Goal: Task Accomplishment & Management: Use online tool/utility

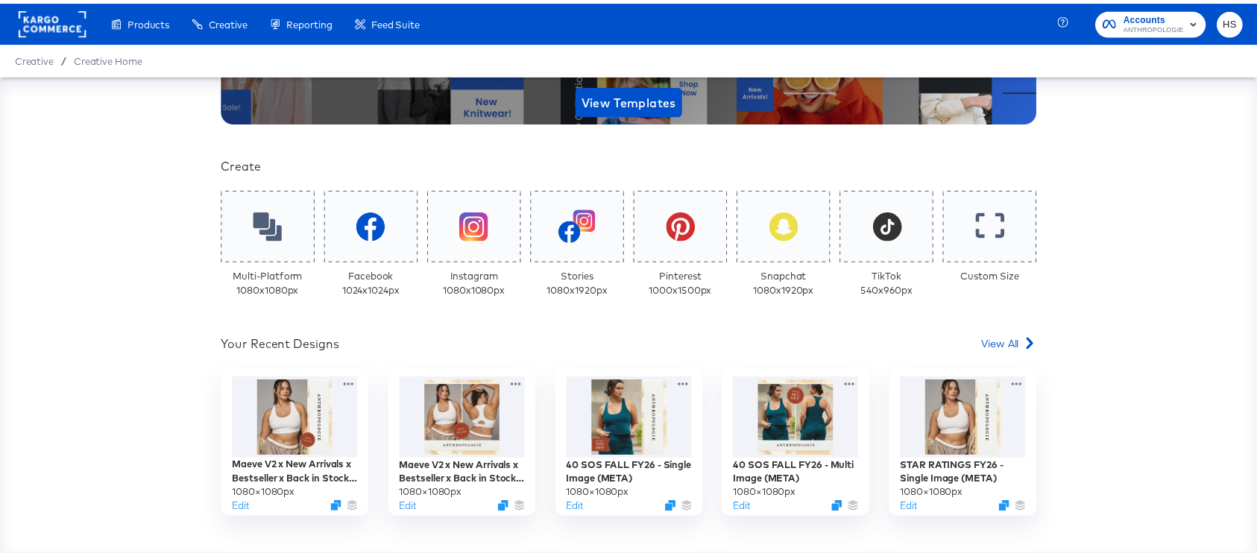
scroll to position [245, 0]
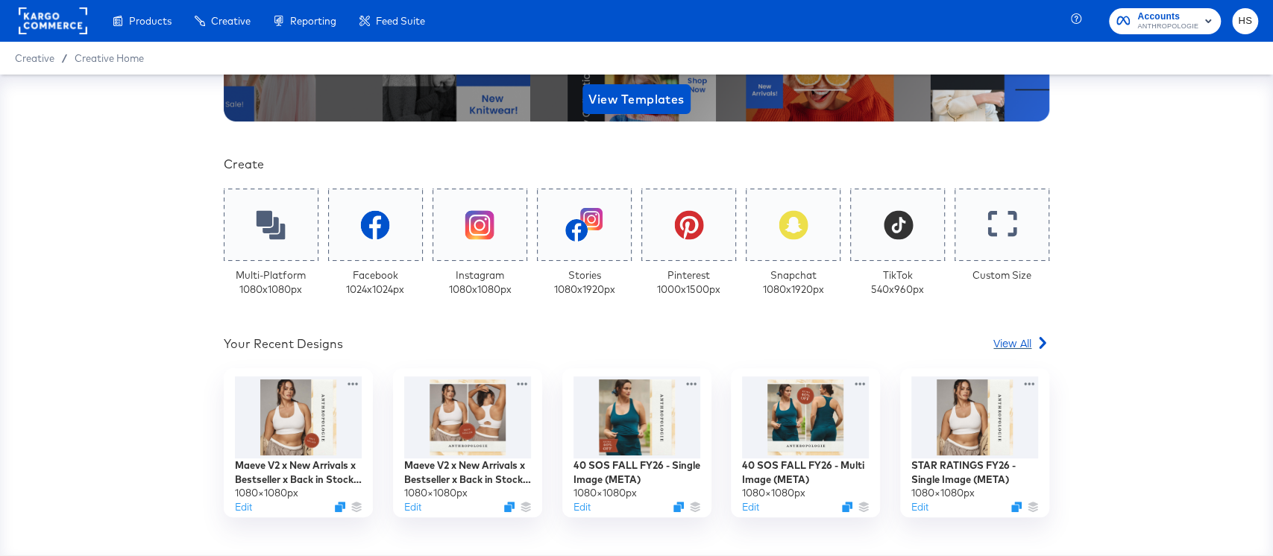
click at [1004, 338] on span "View All" at bounding box center [1012, 343] width 38 height 15
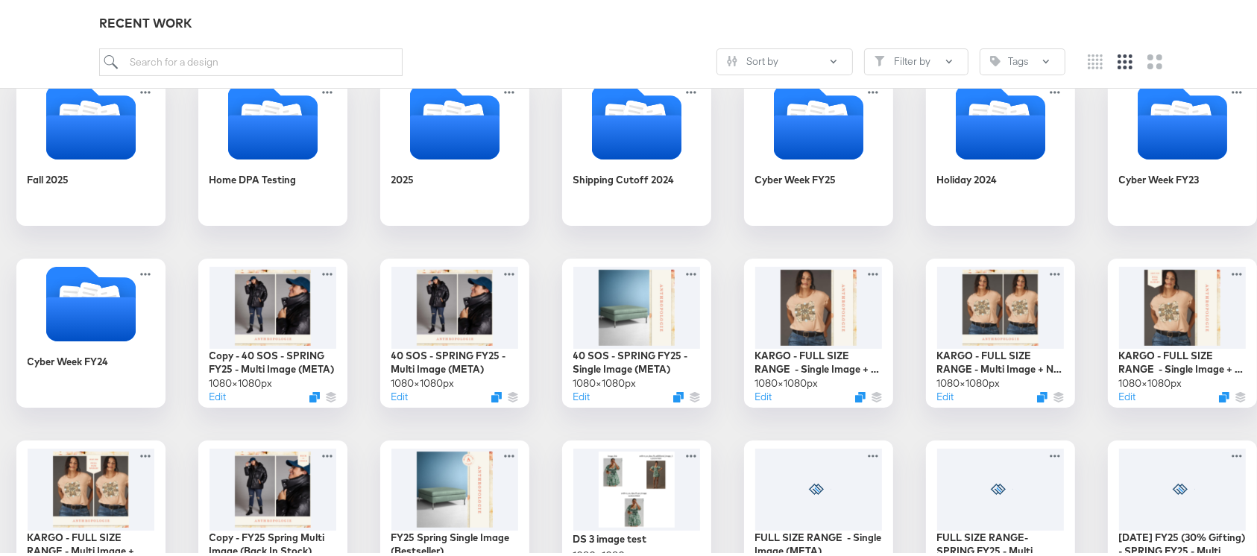
scroll to position [203, 0]
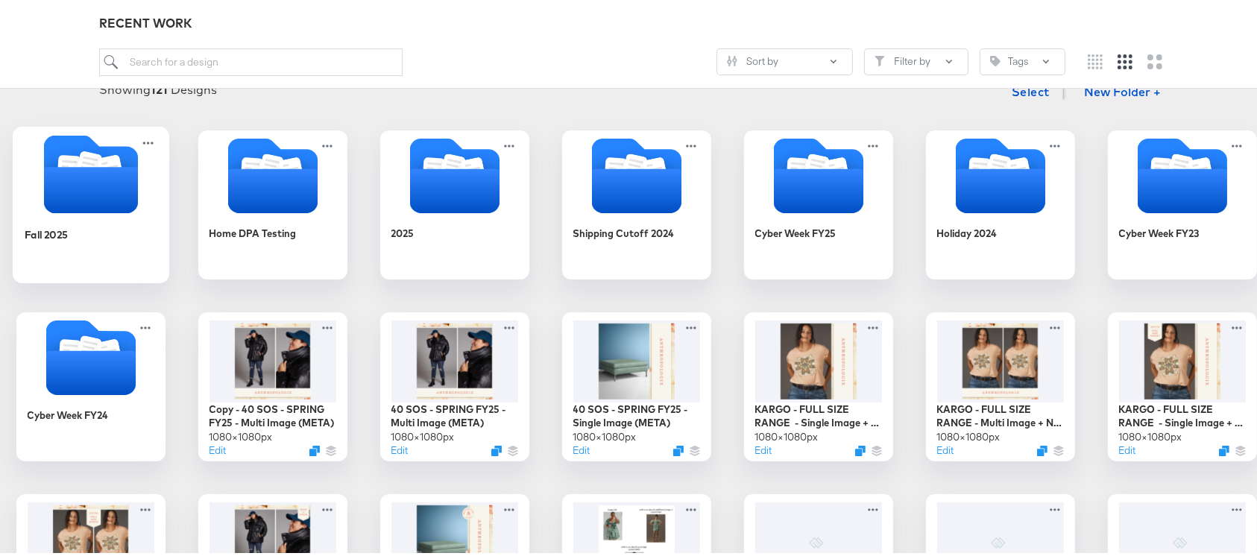
click at [137, 193] on icon "Folder" at bounding box center [90, 186] width 94 height 46
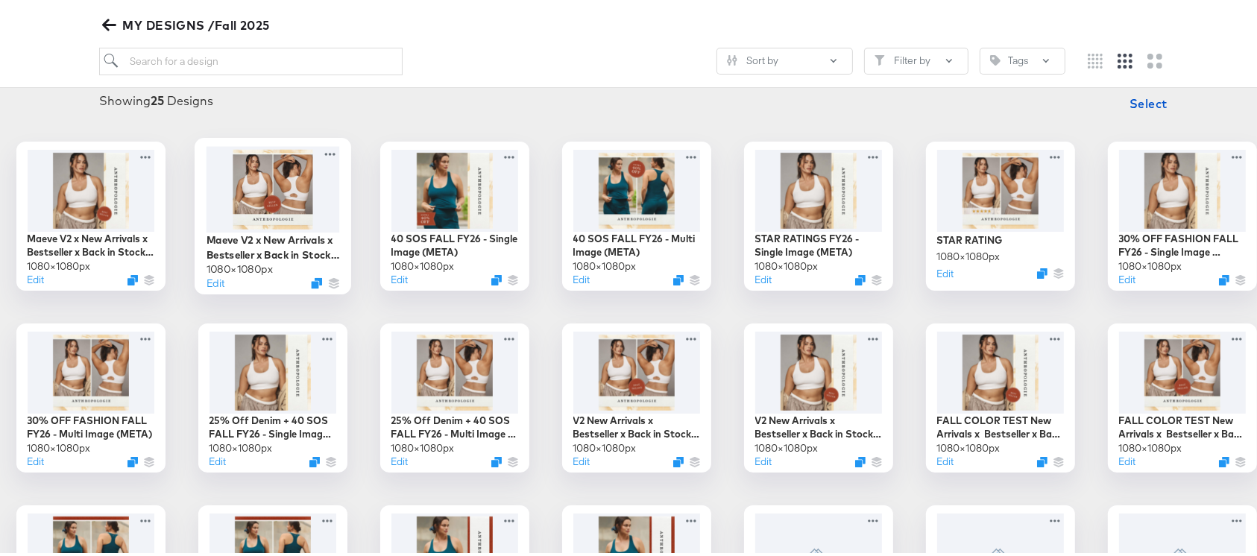
scroll to position [203, 0]
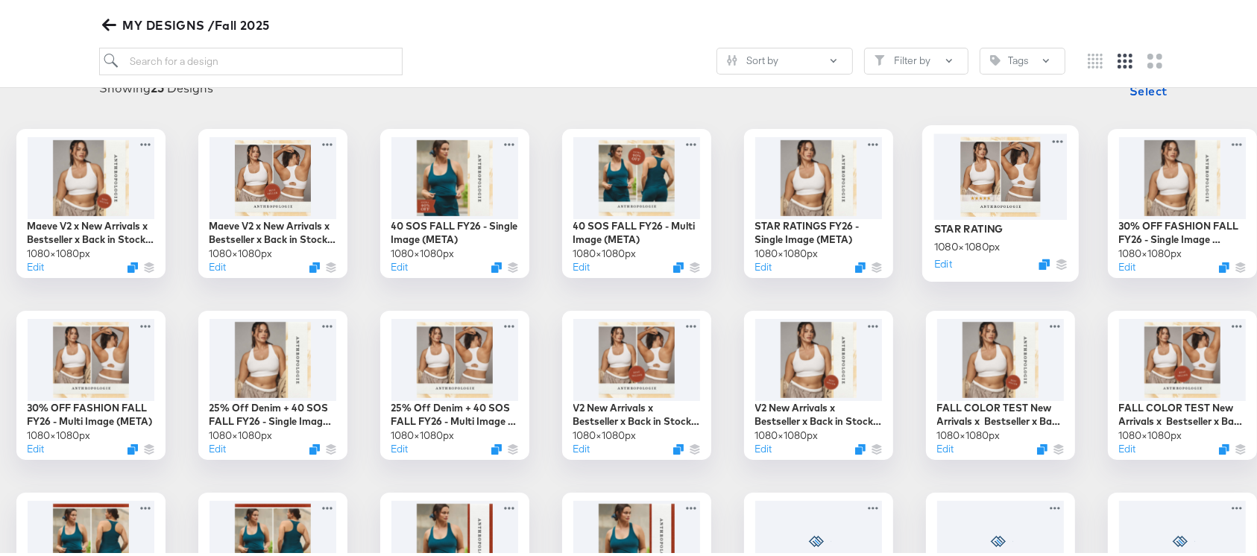
click at [1067, 178] on div at bounding box center [1001, 173] width 134 height 86
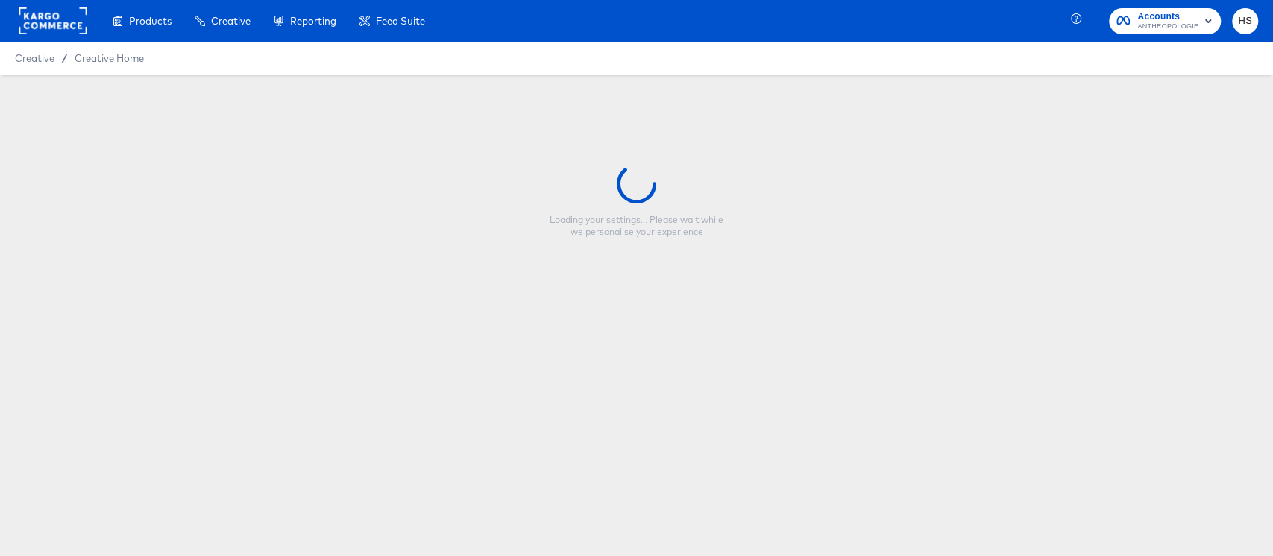
type input "STAR RATING"
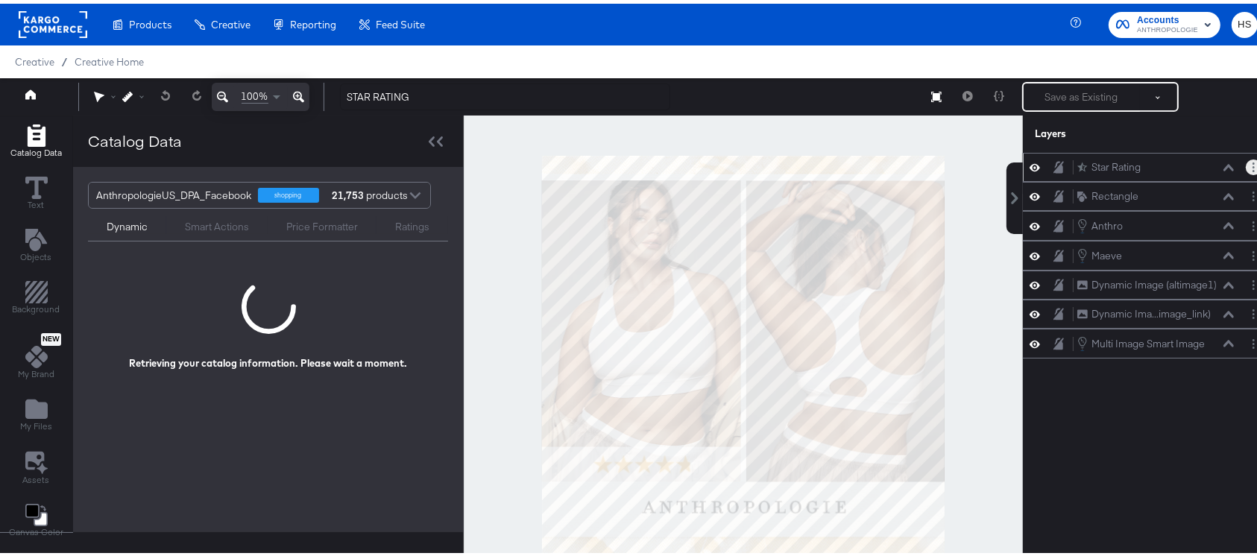
click at [1246, 164] on button "Layer Options" at bounding box center [1254, 164] width 16 height 16
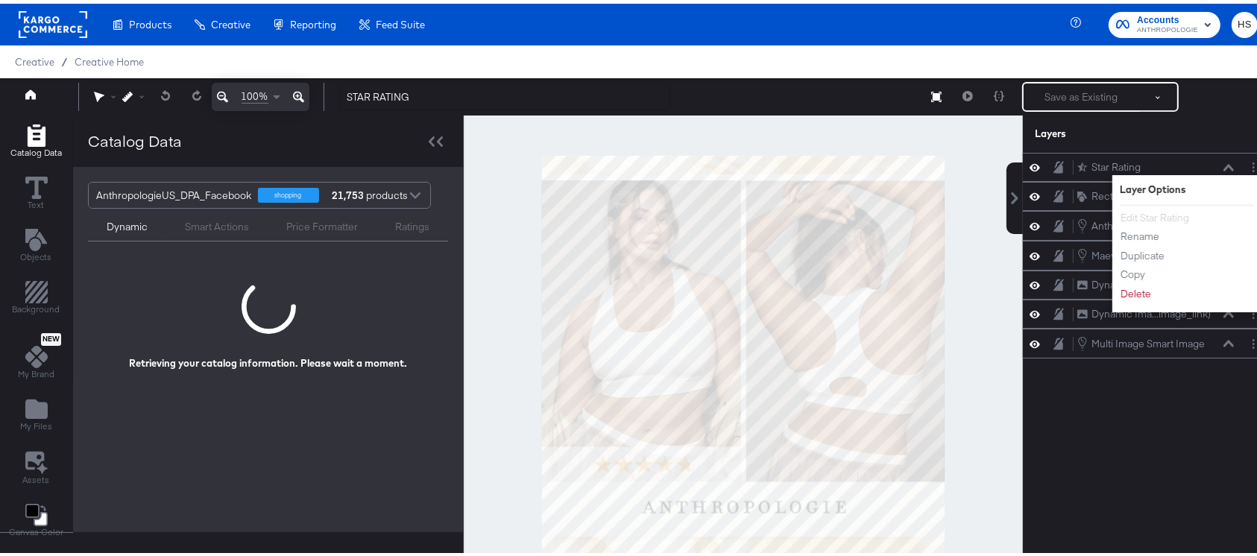
click at [1094, 414] on div "Star Rating Star Rating Layer Options Edit Star Rating Rename Duplicate Copy De…" at bounding box center [1148, 360] width 250 height 422
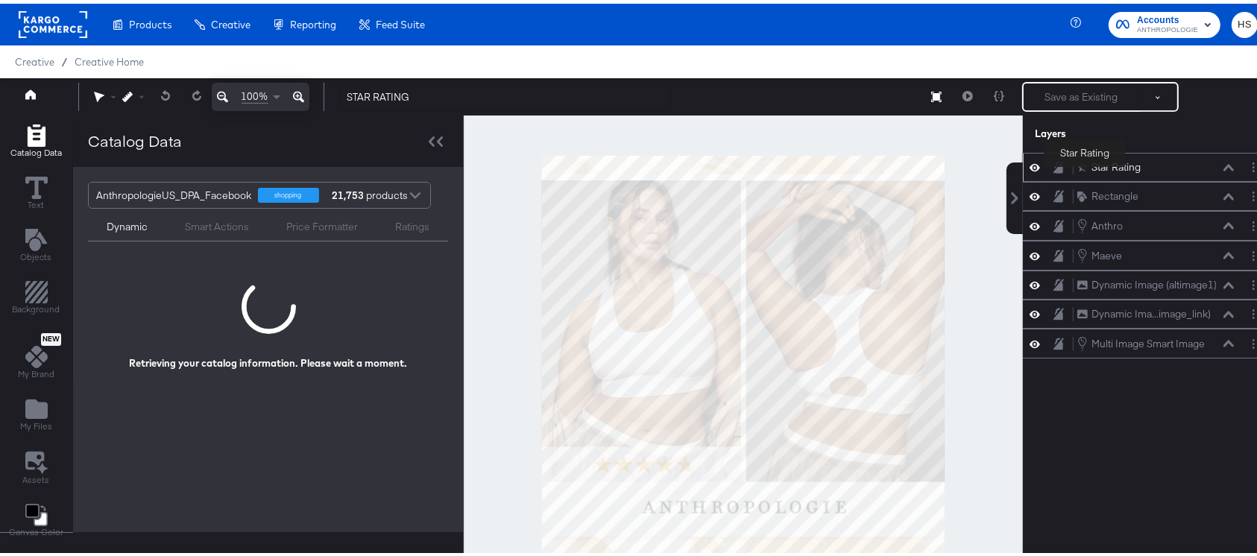
click at [1092, 163] on div "Star Rating" at bounding box center [1116, 164] width 49 height 14
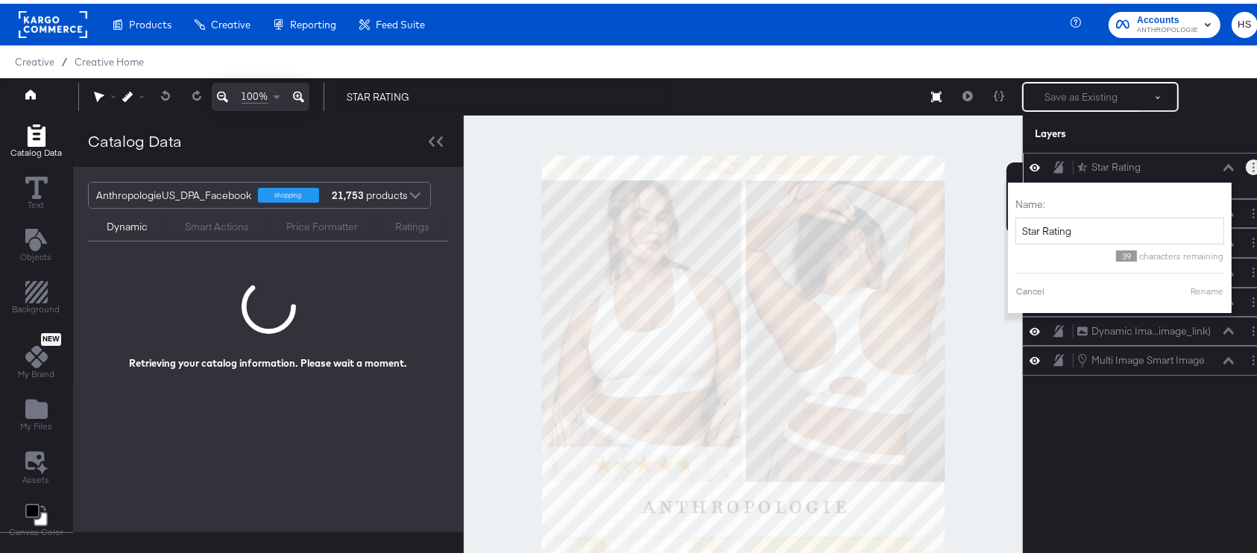
click at [1246, 163] on button "Layer Options" at bounding box center [1254, 164] width 16 height 16
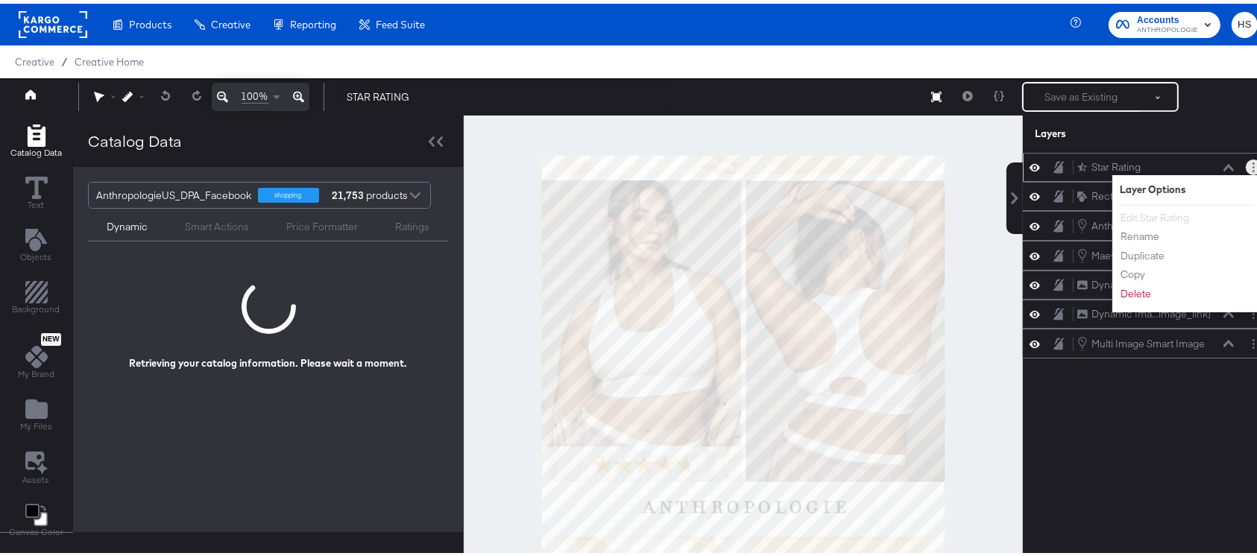
click at [1140, 217] on li "Edit Star Rating" at bounding box center [1161, 215] width 82 height 16
click at [1078, 164] on icon at bounding box center [1083, 163] width 10 height 10
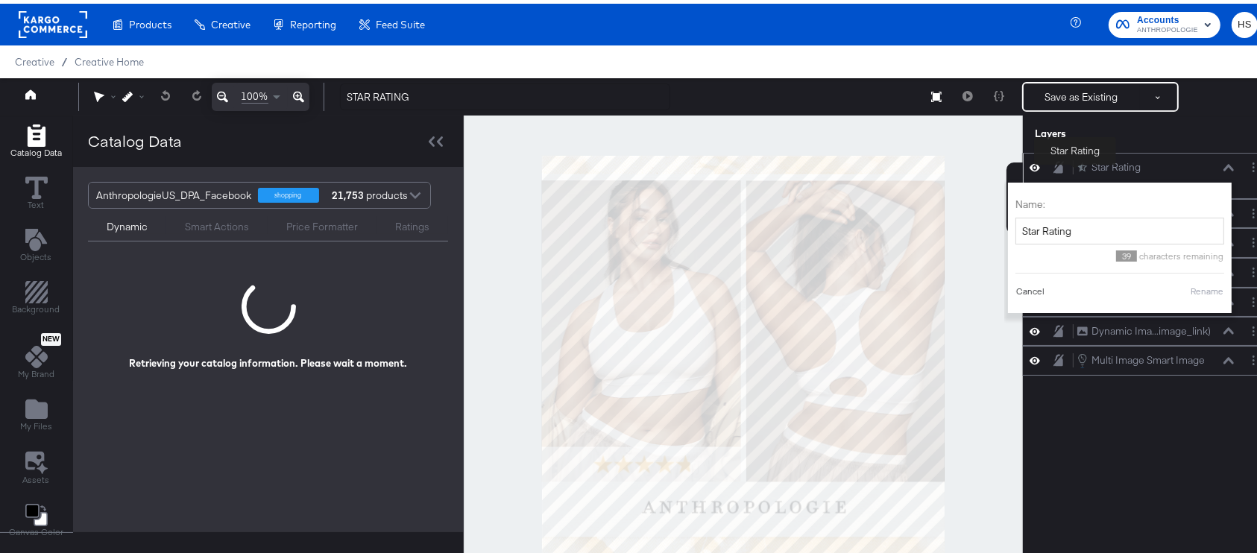
click at [1016, 290] on button "Cancel" at bounding box center [1031, 287] width 30 height 13
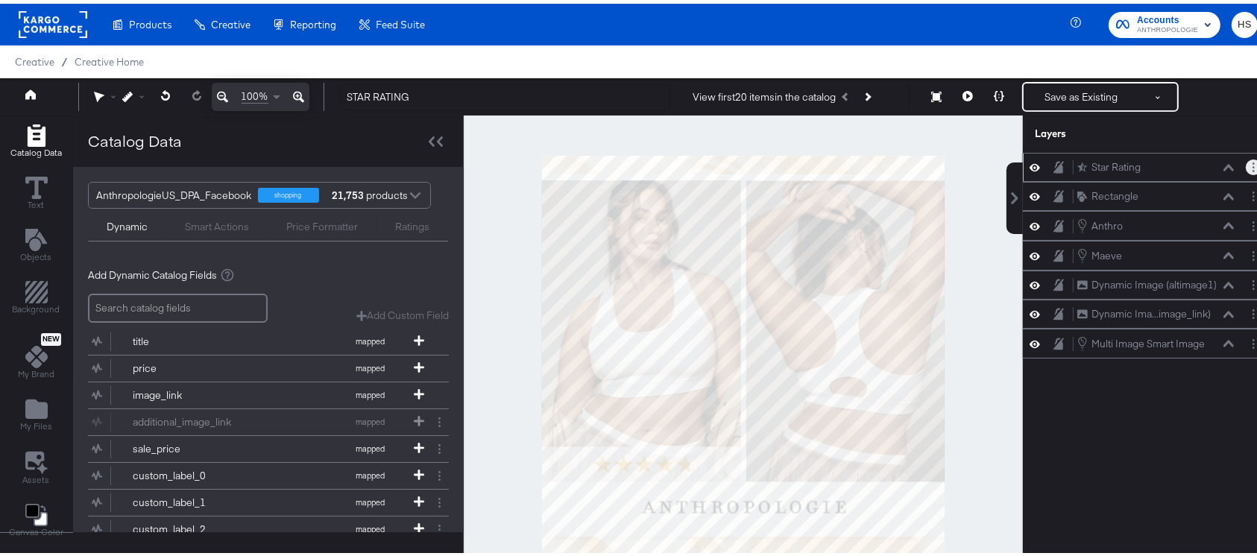
click at [1246, 163] on button "Layer Options" at bounding box center [1254, 164] width 16 height 16
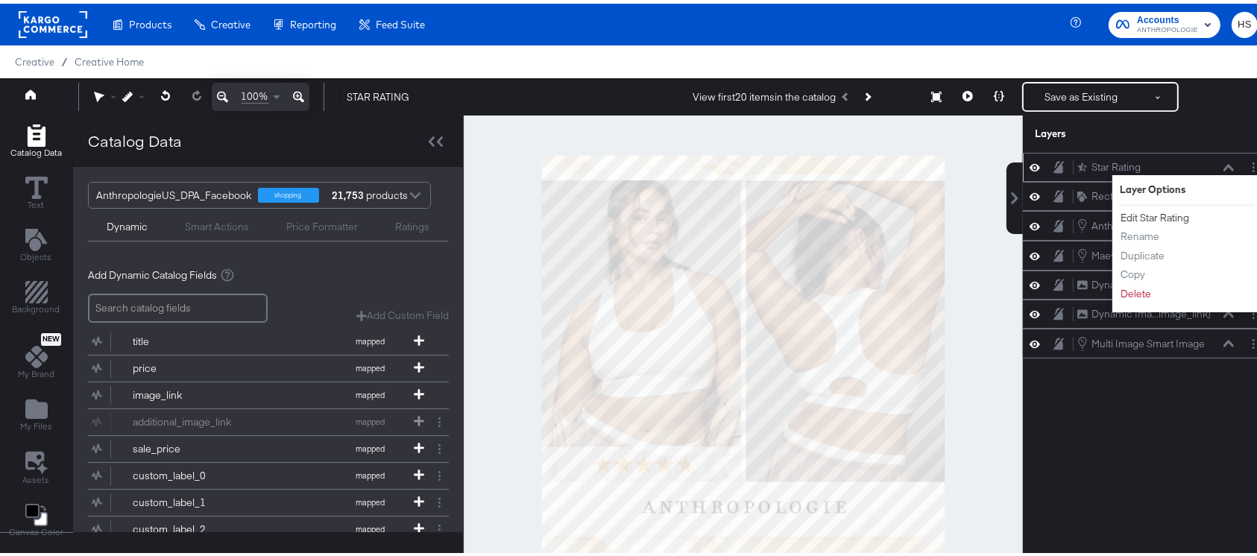
click at [1132, 217] on button "Edit Star Rating" at bounding box center [1155, 215] width 70 height 16
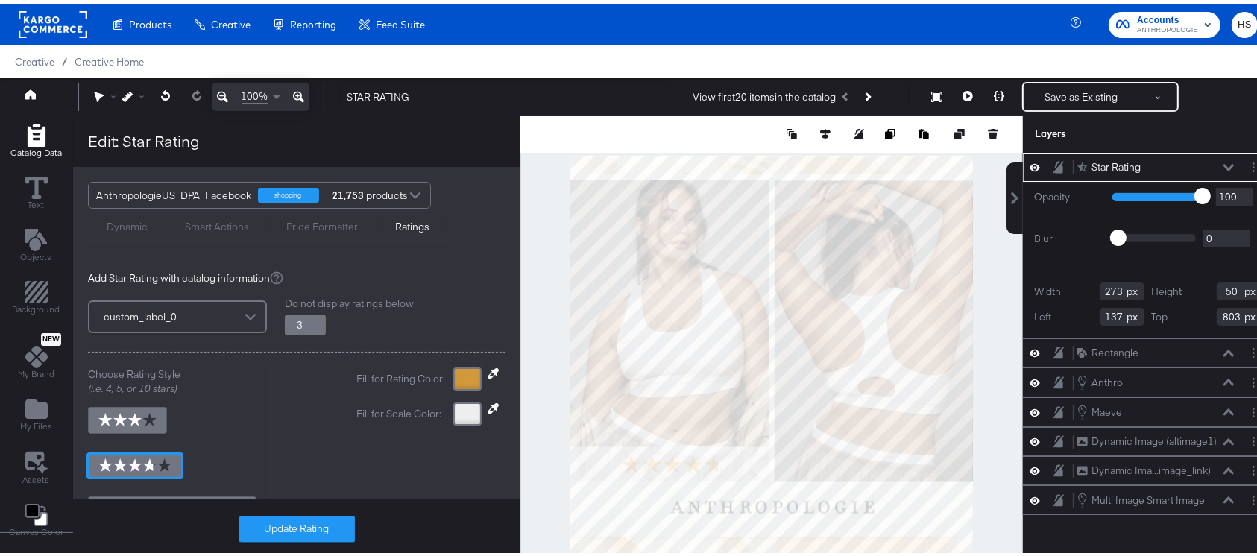
click at [453, 371] on div at bounding box center [467, 375] width 28 height 23
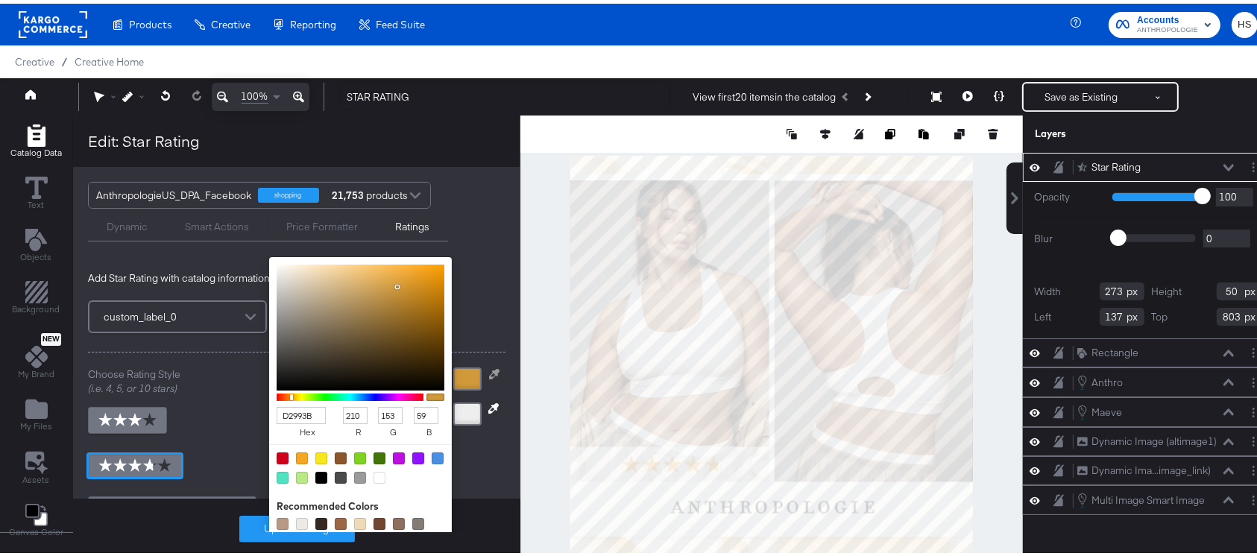
click at [283, 409] on input "D2993B" at bounding box center [301, 411] width 49 height 17
click at [289, 409] on input "D2993B" at bounding box center [301, 411] width 49 height 17
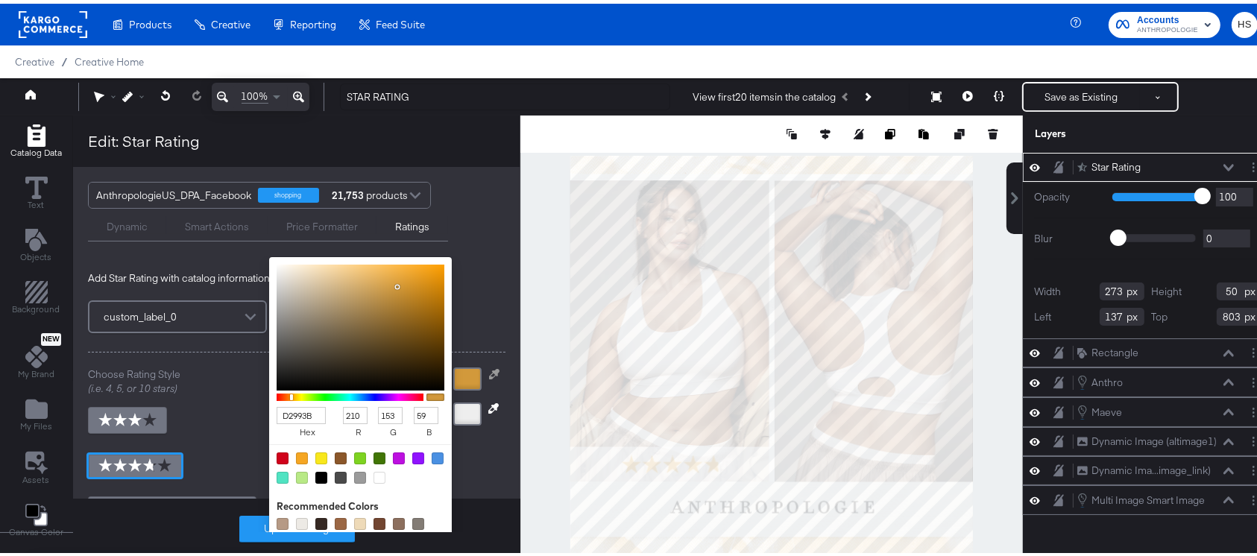
click at [293, 409] on input "D2993B" at bounding box center [301, 411] width 49 height 17
click at [465, 307] on div "Do not display ratings below" at bounding box center [395, 300] width 221 height 14
type input "3.8"
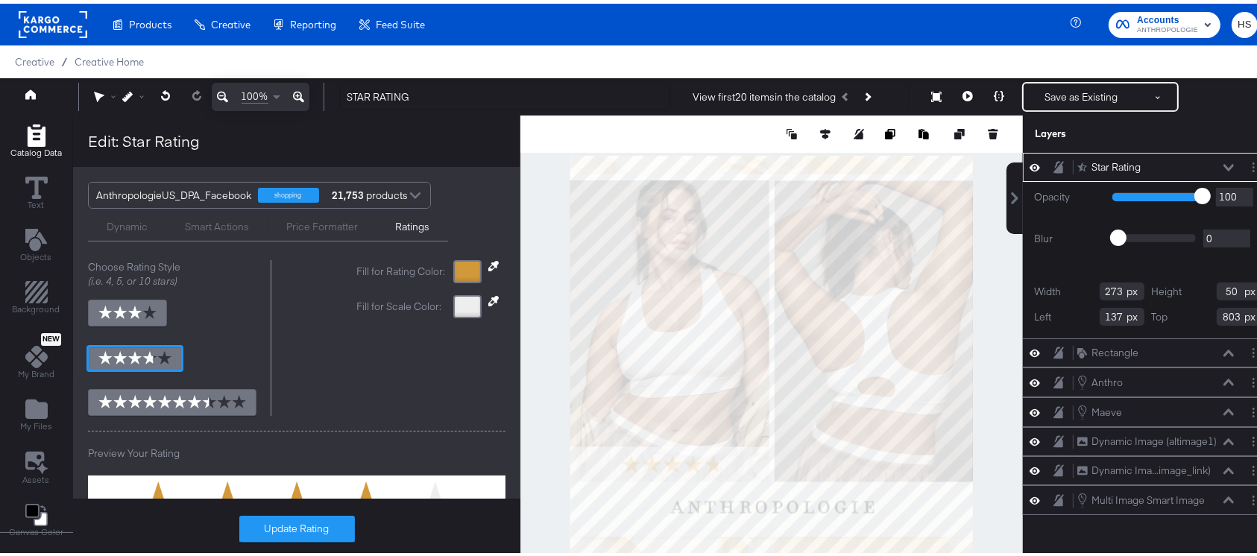
scroll to position [182, 0]
